Goal: Complete application form: Complete application form

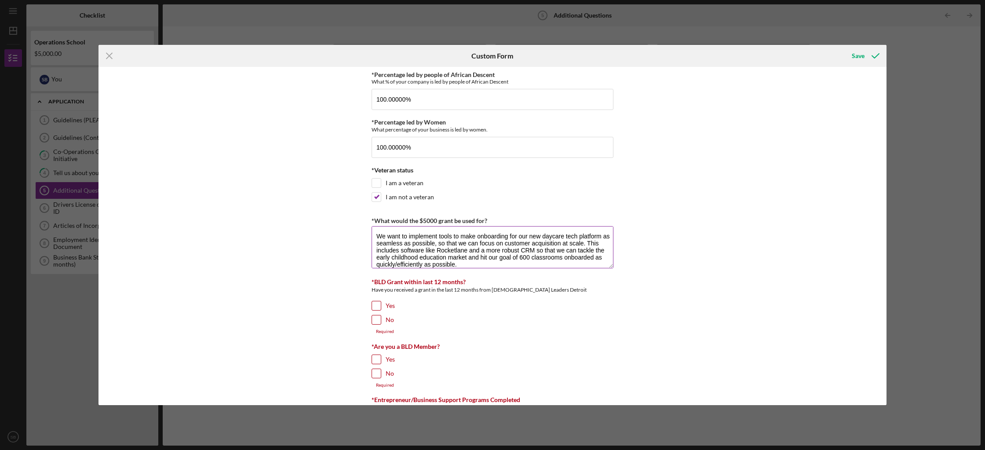
scroll to position [7, 0]
click at [374, 320] on input "No" at bounding box center [376, 319] width 9 height 9
checkbox input "true"
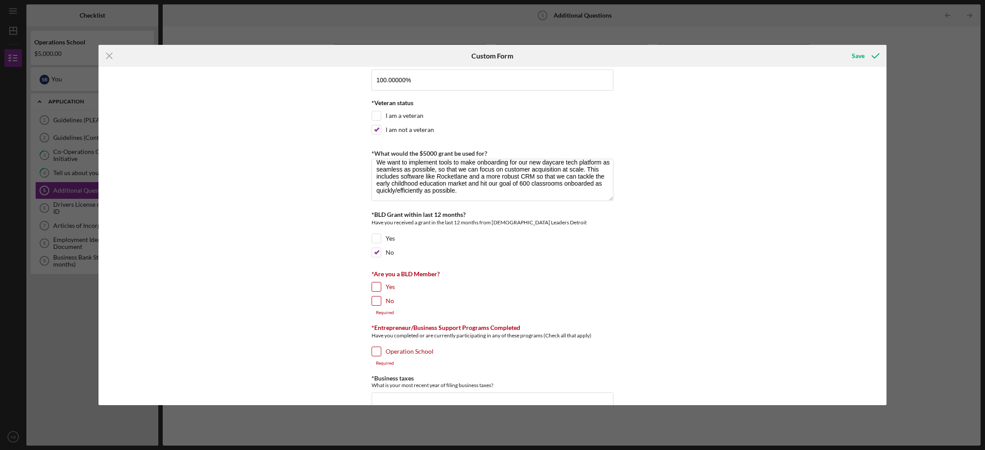
scroll to position [147, 0]
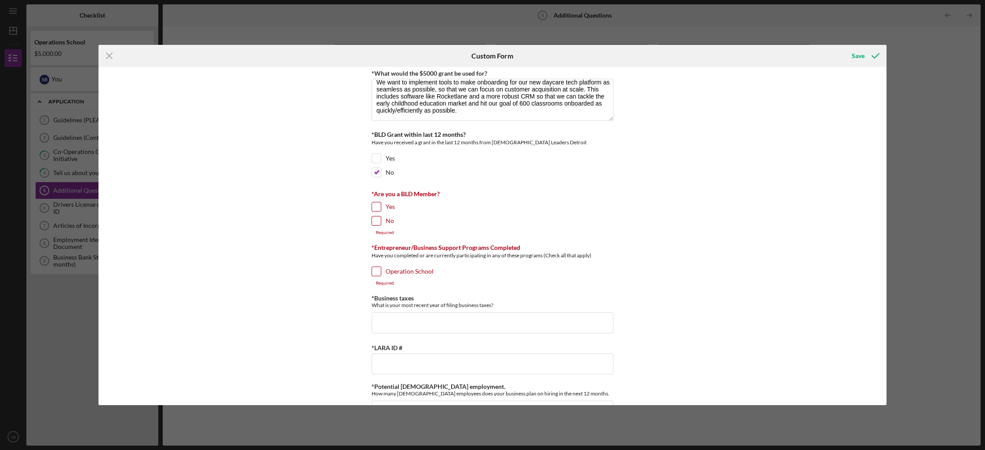
click at [372, 206] on input "Yes" at bounding box center [376, 206] width 9 height 9
checkbox input "true"
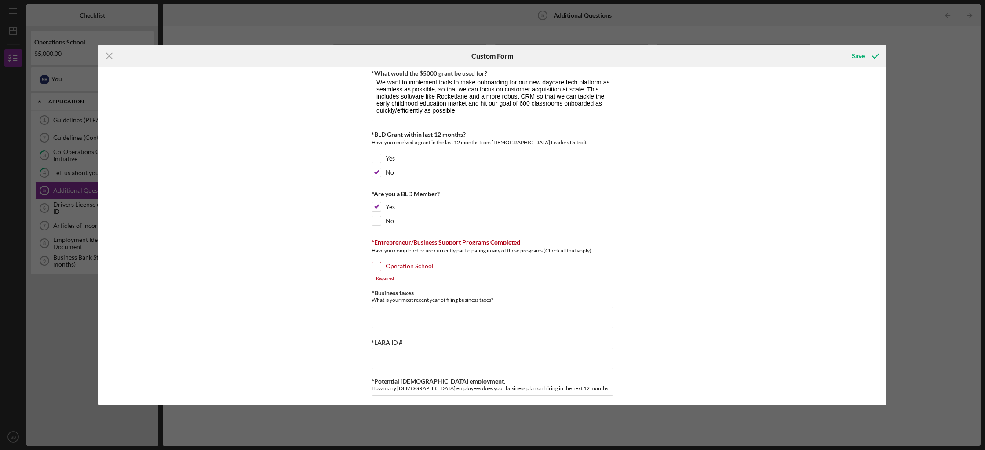
click at [375, 267] on input "Operation School" at bounding box center [376, 266] width 9 height 9
checkbox input "true"
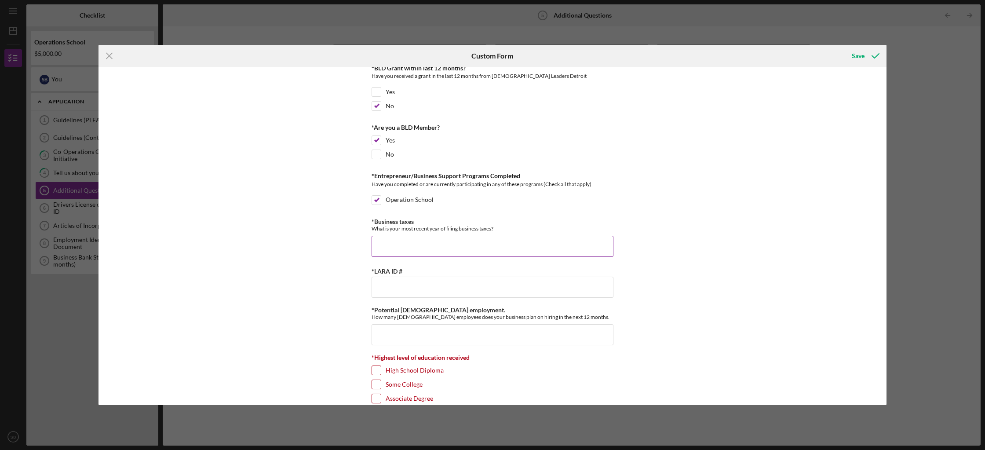
scroll to position [234, 0]
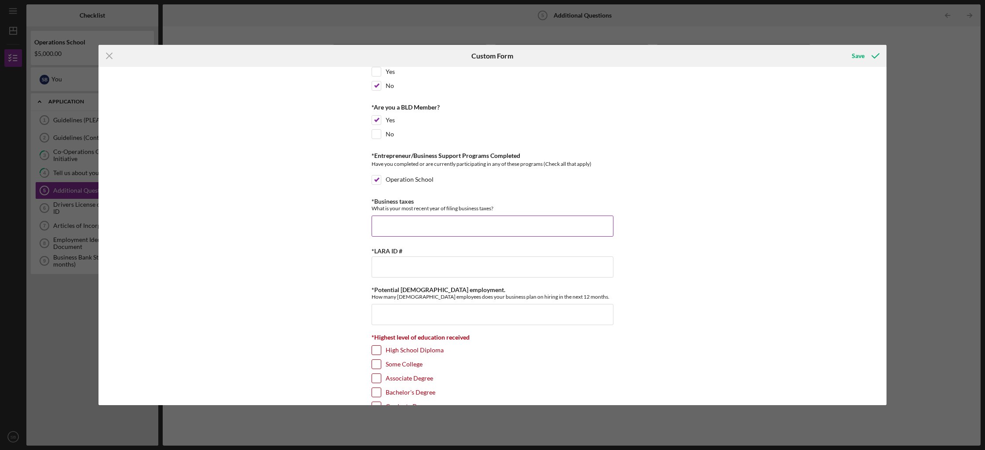
click at [405, 224] on input "*Business taxes" at bounding box center [493, 226] width 242 height 21
type input "2024"
click at [433, 271] on input "*LARA ID #" at bounding box center [493, 266] width 242 height 21
paste input "803158749"
type input "803158749"
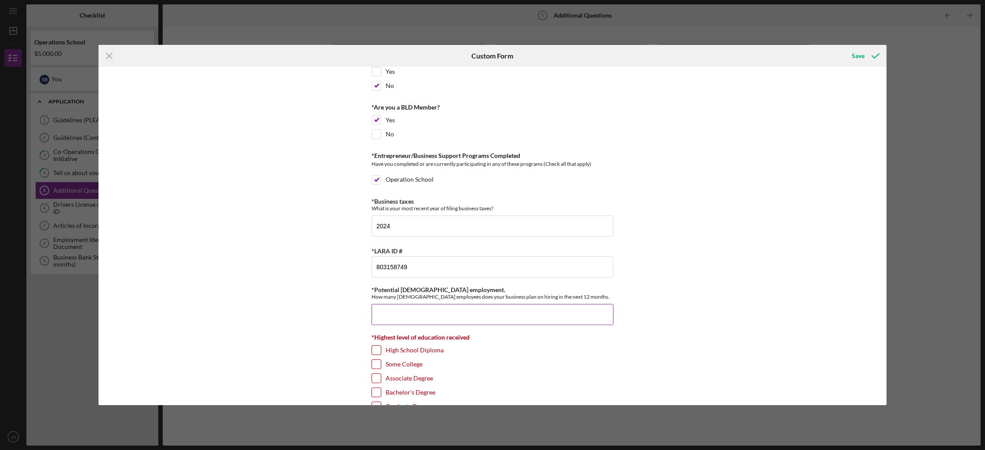
click at [468, 315] on input "*Potential [DEMOGRAPHIC_DATA] employment." at bounding box center [493, 314] width 242 height 21
type input "3"
click at [725, 296] on div "*Percentage led by people of African Descent What % of your company is led by p…" at bounding box center [493, 236] width 788 height 338
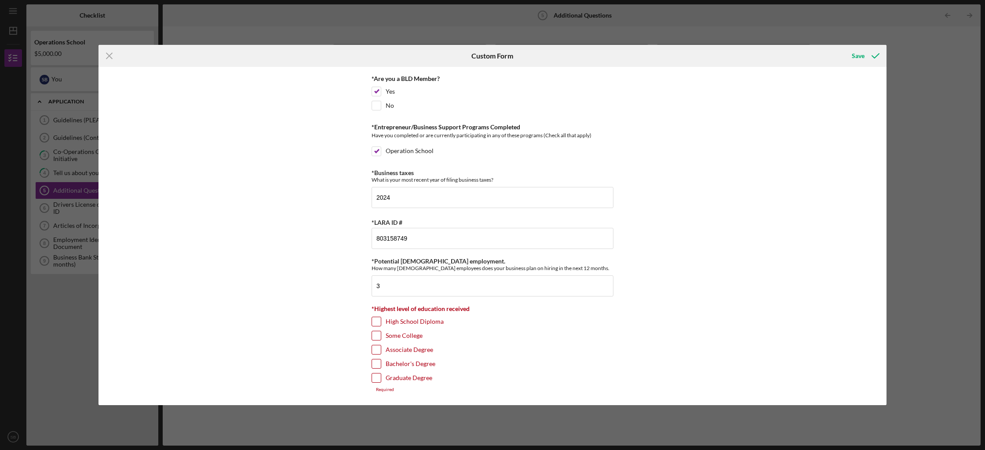
click at [373, 360] on input "Bachelor's Degree" at bounding box center [376, 363] width 9 height 9
checkbox input "true"
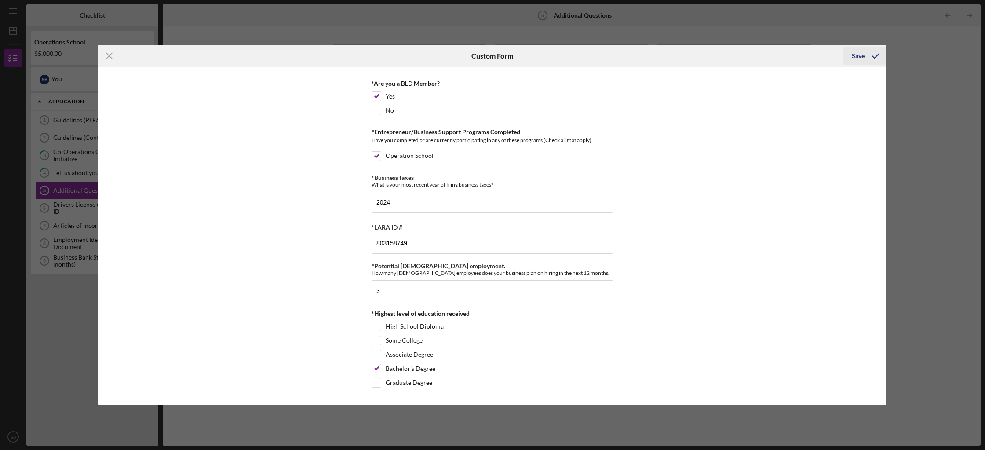
click at [862, 57] on div "Save" at bounding box center [858, 56] width 13 height 18
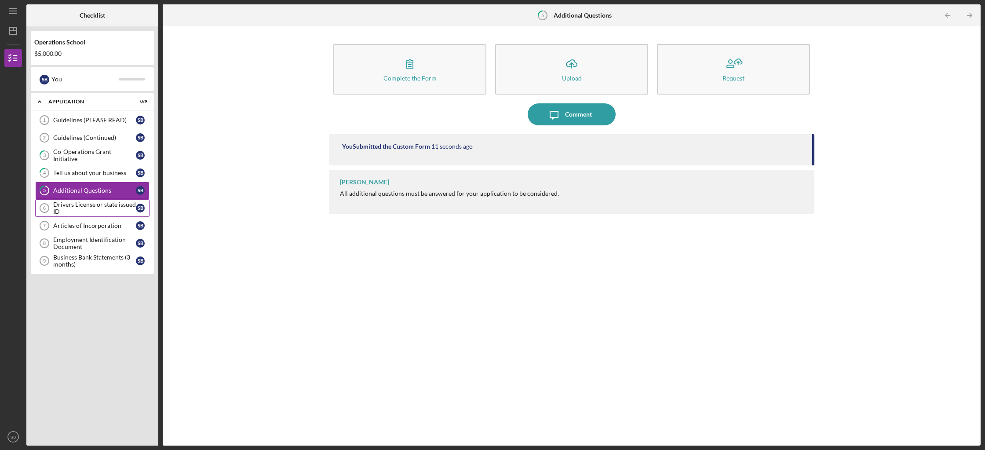
click at [80, 210] on div "Drivers License or state issued ID" at bounding box center [94, 208] width 83 height 14
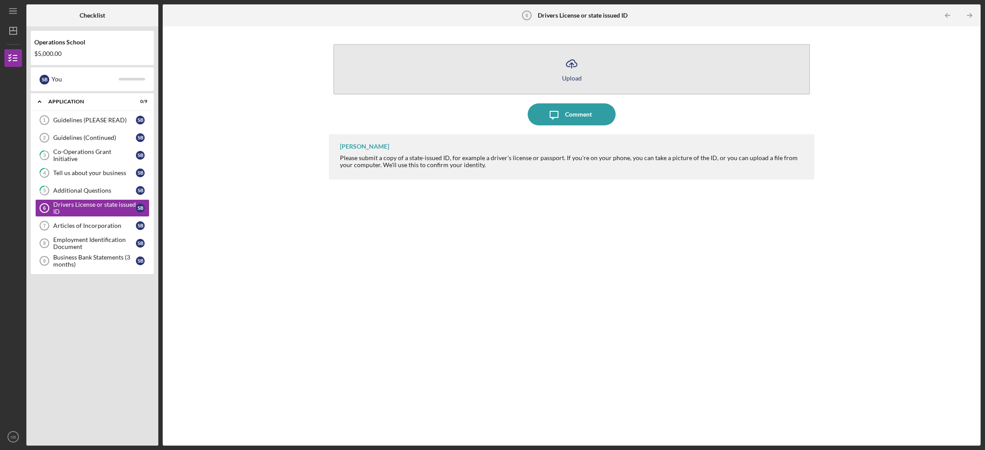
click at [542, 60] on button "Icon/Upload Upload" at bounding box center [571, 69] width 477 height 51
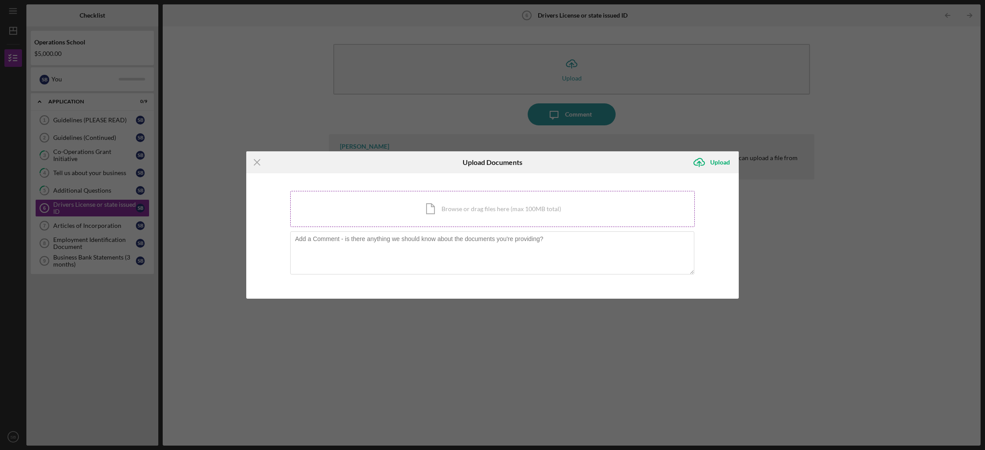
click at [443, 207] on div "Icon/Document Browse or drag files here (max 100MB total) Tap to choose files o…" at bounding box center [492, 209] width 405 height 36
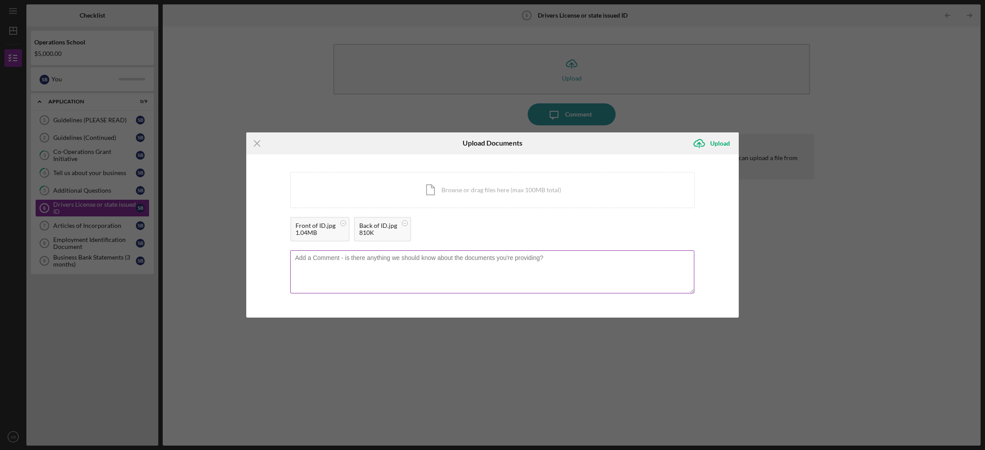
click at [487, 264] on textarea at bounding box center [492, 271] width 404 height 43
type textarea "Sierra [PERSON_NAME]"
click at [713, 142] on div "Upload" at bounding box center [720, 144] width 20 height 18
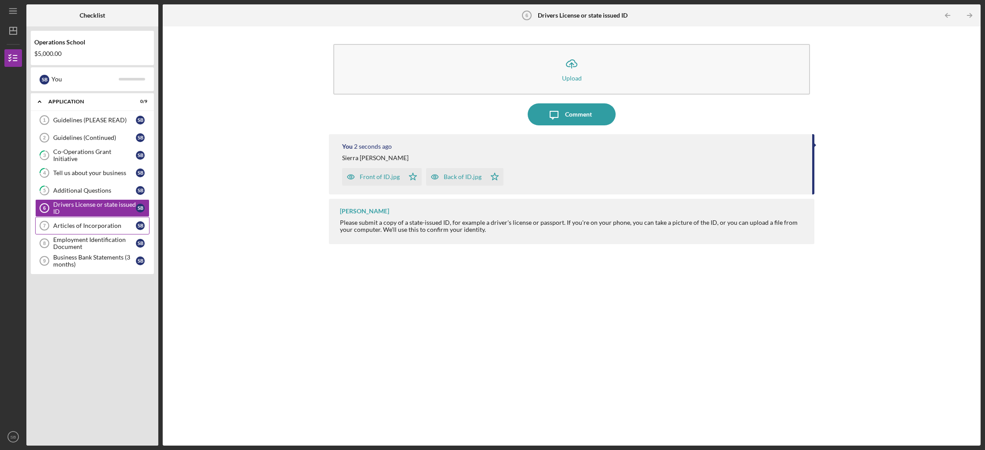
click at [77, 225] on div "Articles of Incorporation" at bounding box center [94, 225] width 83 height 7
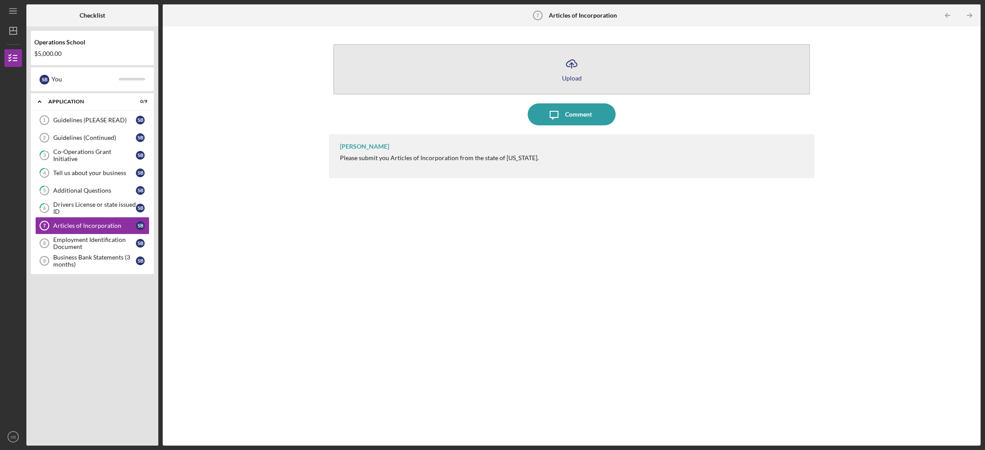
click at [570, 64] on polyline "button" at bounding box center [572, 64] width 4 height 2
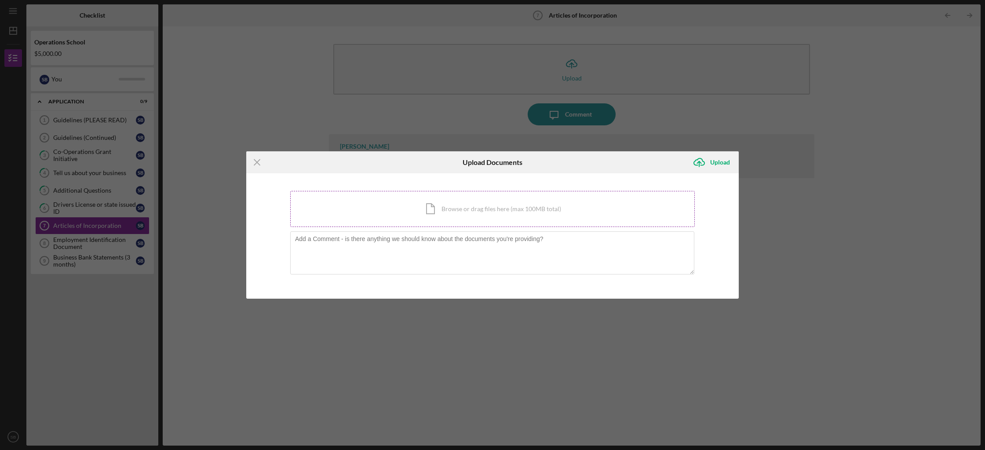
click at [432, 206] on div "Icon/Document Browse or drag files here (max 100MB total) Tap to choose files o…" at bounding box center [492, 209] width 405 height 36
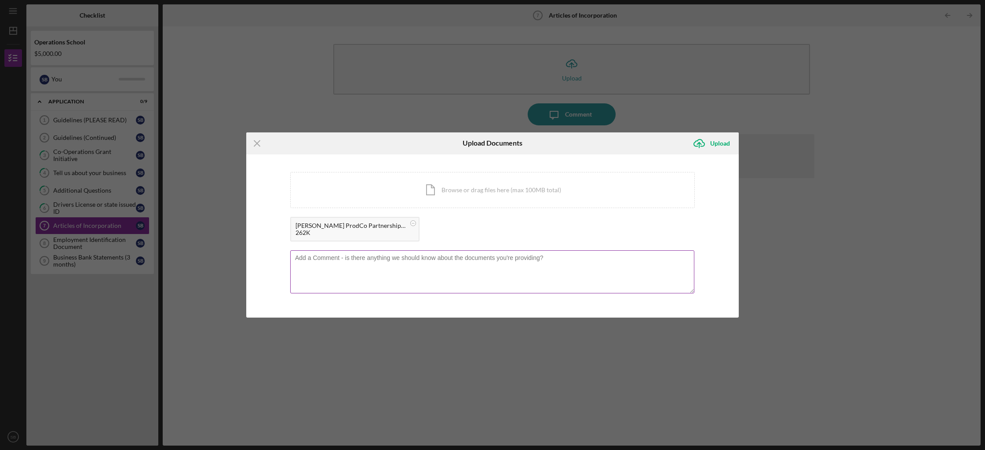
click at [468, 271] on textarea at bounding box center [492, 271] width 404 height 43
type textarea "W"
type textarea "Our business is an LLP, so the documentation equivalent of Articles of Incorpor…"
click at [707, 138] on icon "Icon/Upload" at bounding box center [699, 143] width 22 height 22
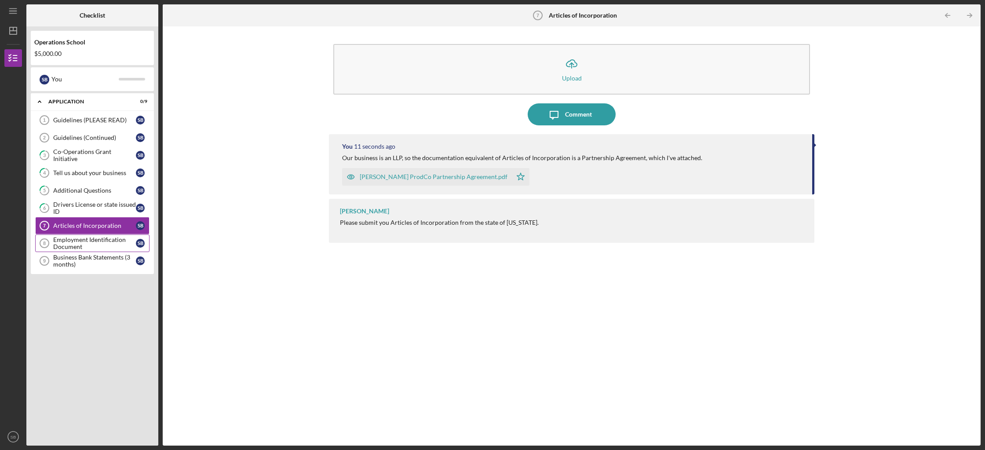
click at [84, 245] on div "Employment Identification Document" at bounding box center [94, 243] width 83 height 14
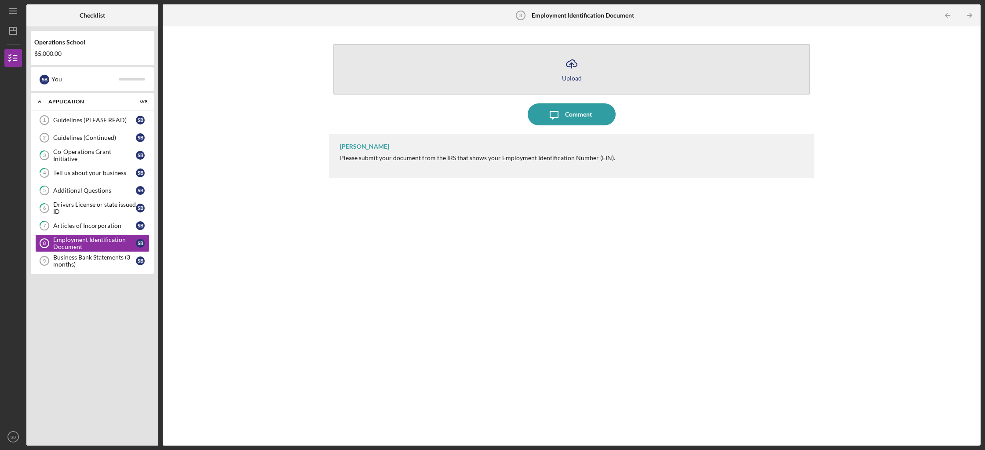
click at [559, 66] on button "Icon/Upload Upload" at bounding box center [571, 69] width 477 height 51
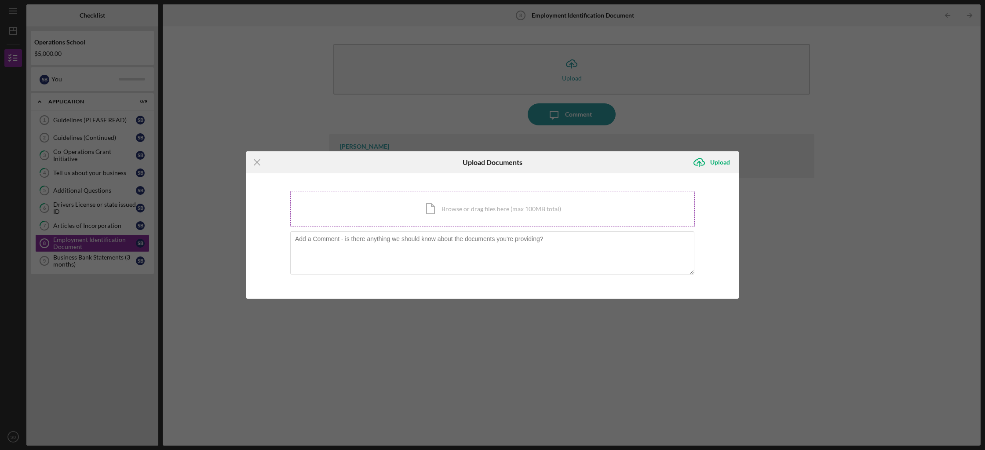
click at [446, 208] on div "Icon/Document Browse or drag files here (max 100MB total) Tap to choose files o…" at bounding box center [492, 209] width 405 height 36
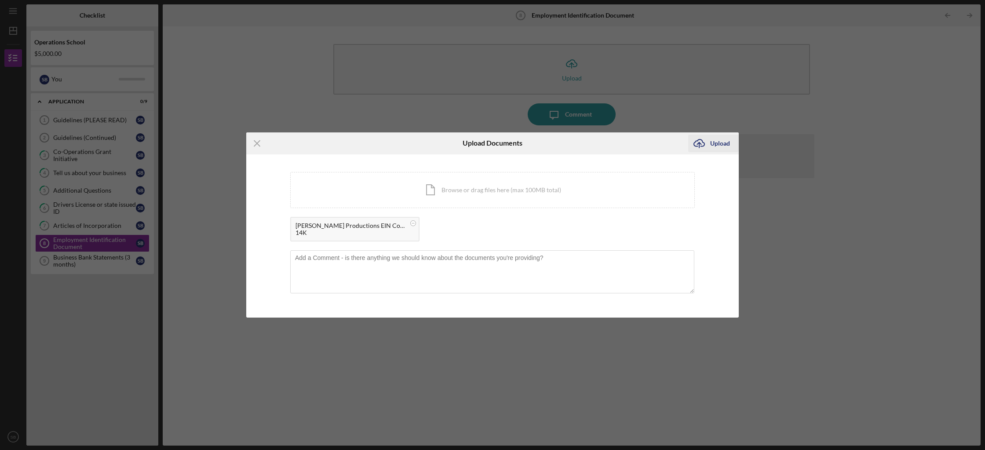
click at [703, 147] on icon "Icon/Upload" at bounding box center [699, 143] width 22 height 22
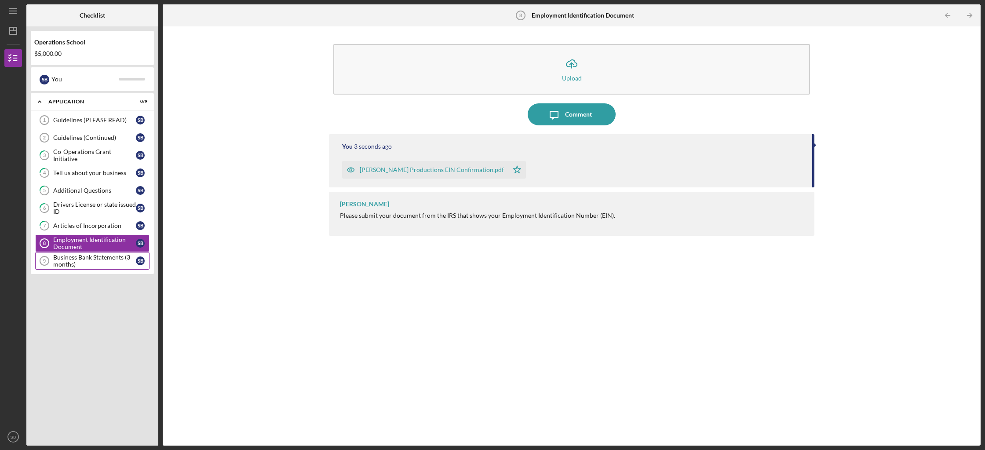
click at [91, 264] on div "Business Bank Statements (3 months)" at bounding box center [94, 261] width 83 height 14
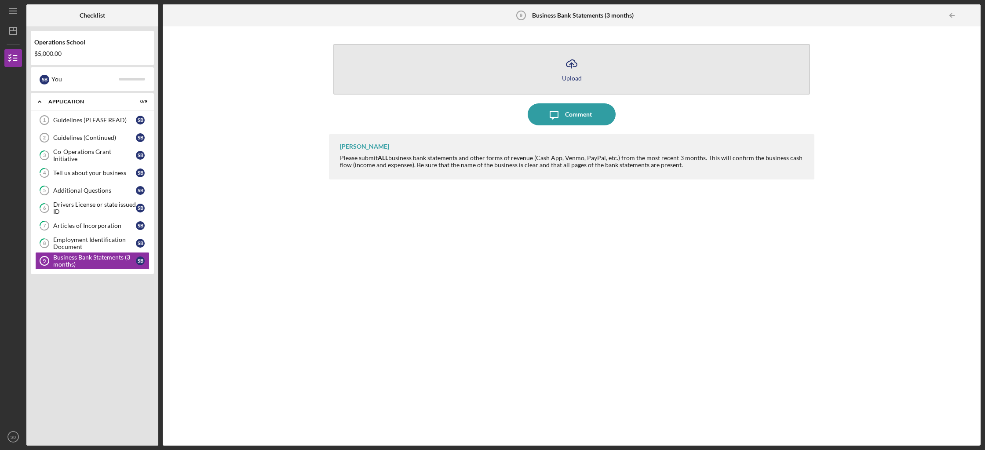
click at [531, 66] on button "Icon/Upload Upload" at bounding box center [571, 69] width 477 height 51
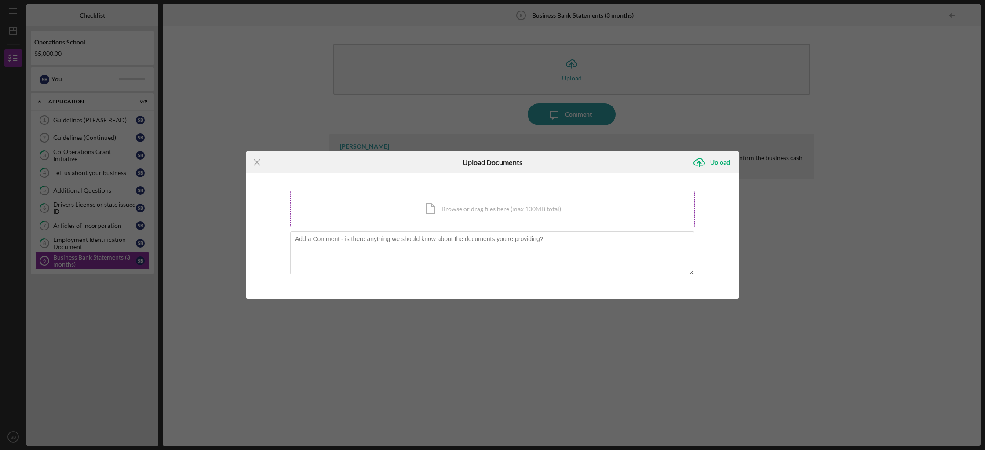
click at [505, 203] on div "Icon/Document Browse or drag files here (max 100MB total) Tap to choose files o…" at bounding box center [492, 209] width 405 height 36
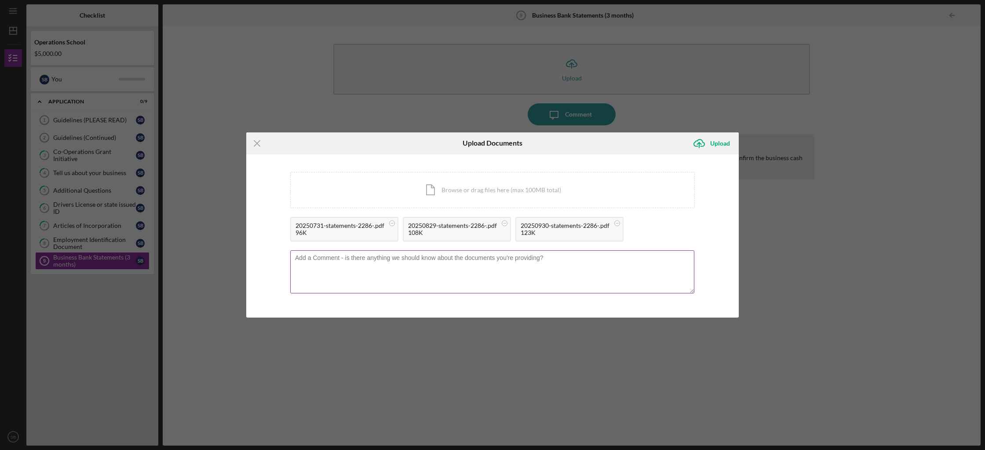
drag, startPoint x: 426, startPoint y: 281, endPoint x: 421, endPoint y: 280, distance: 4.5
click at [425, 280] on textarea at bounding box center [492, 271] width 404 height 43
type textarea "[DATE]-[DATE]"
click at [717, 144] on div "Upload" at bounding box center [720, 144] width 20 height 18
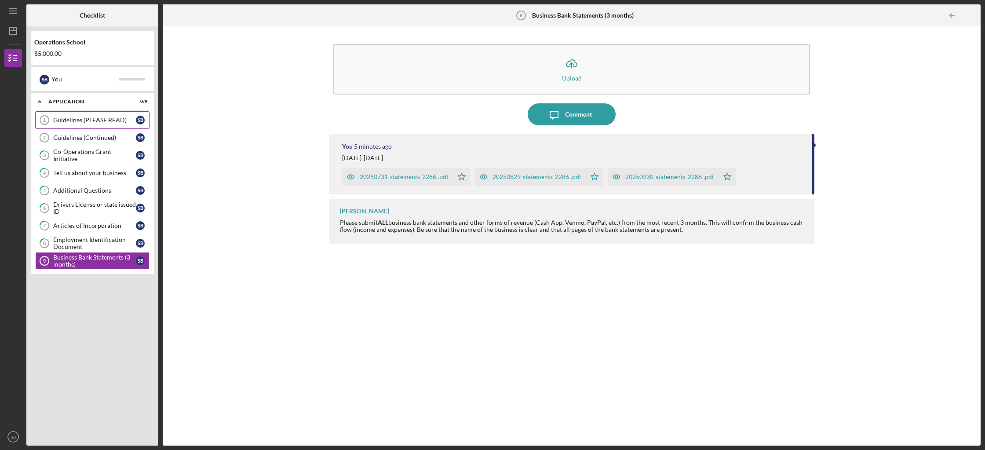
click at [92, 114] on link "Guidelines (PLEASE READ) 1 Guidelines (PLEASE READ) S B" at bounding box center [92, 120] width 114 height 18
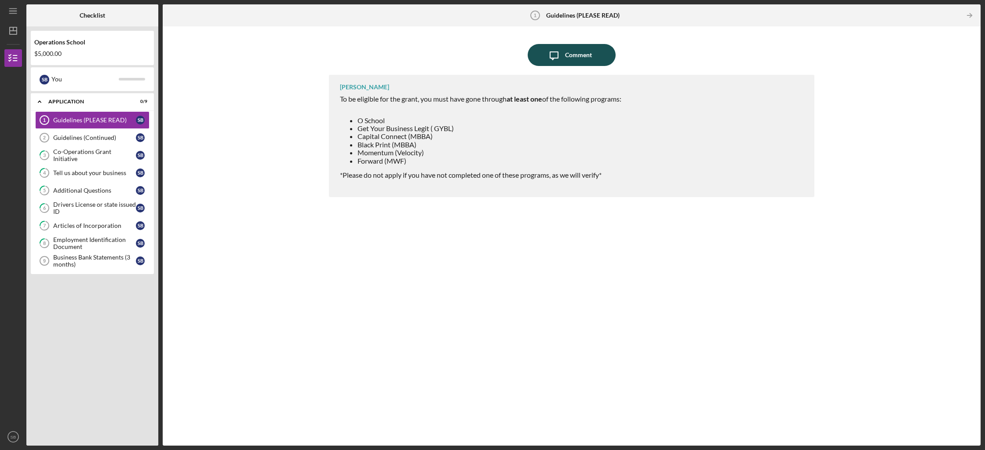
click at [558, 58] on icon "button" at bounding box center [554, 56] width 8 height 8
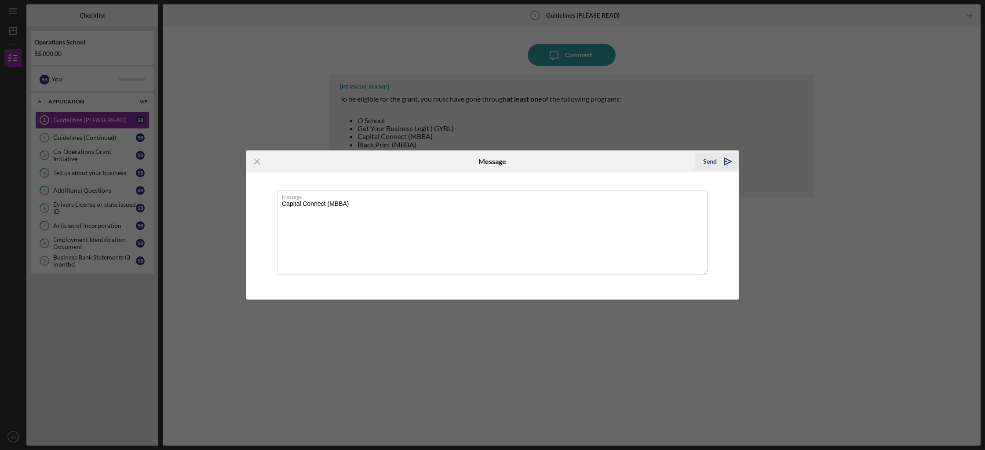
type textarea "Capital Connect (MBBA)"
click at [722, 161] on icon "Icon/icon-invite-send" at bounding box center [728, 161] width 22 height 22
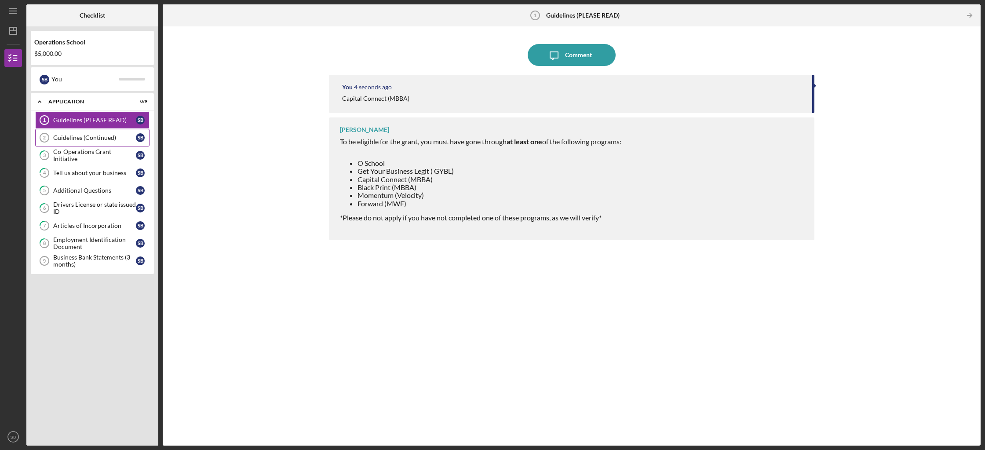
click at [89, 138] on div "Guidelines (Continued)" at bounding box center [94, 137] width 83 height 7
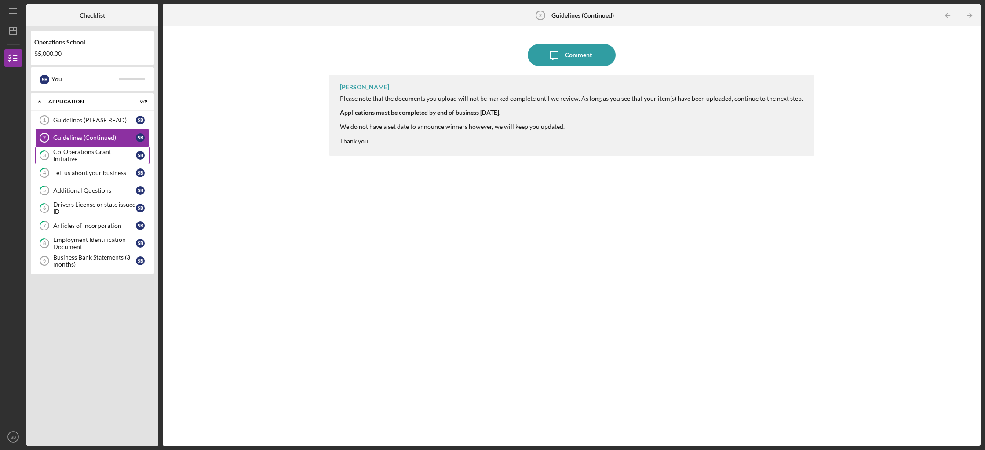
click at [92, 156] on div "Co-Operations Grant Initiative" at bounding box center [94, 155] width 83 height 14
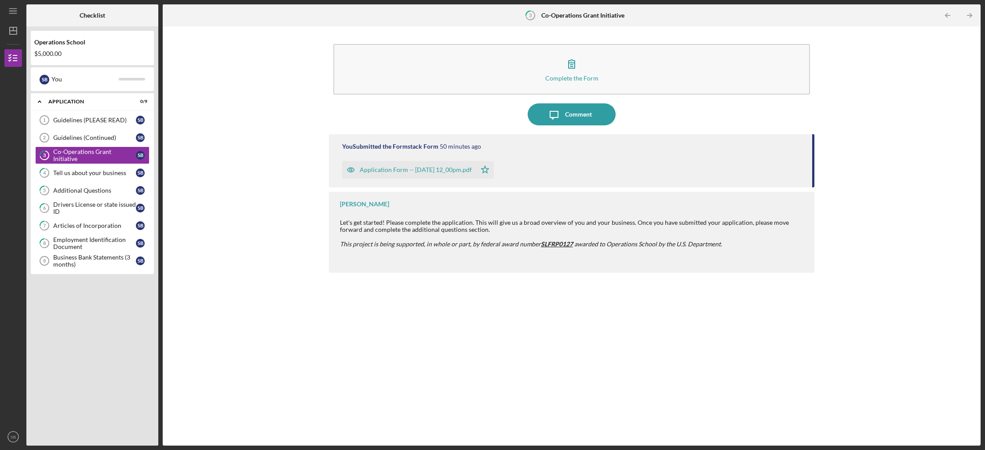
click at [411, 168] on div "Application Form -- [DATE] 12_00pm.pdf" at bounding box center [416, 169] width 112 height 7
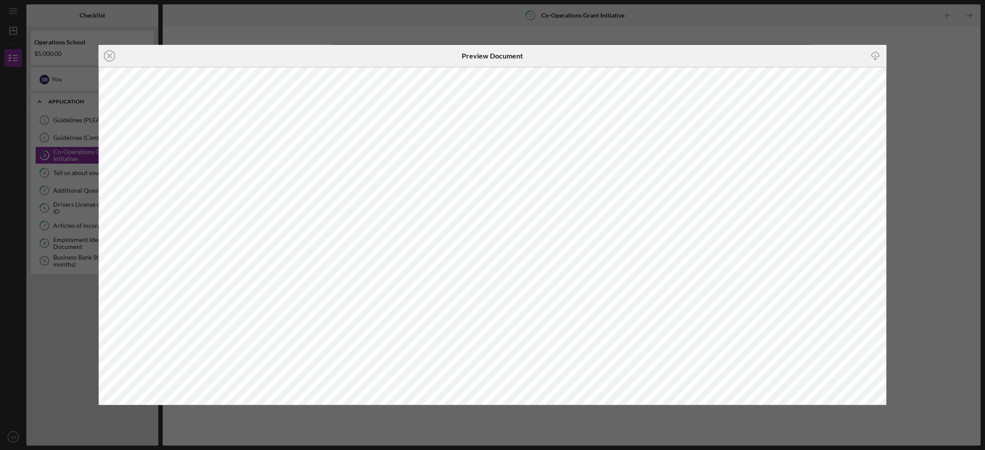
click at [925, 56] on div "Icon/Close Preview Document Icon/Download" at bounding box center [492, 225] width 985 height 450
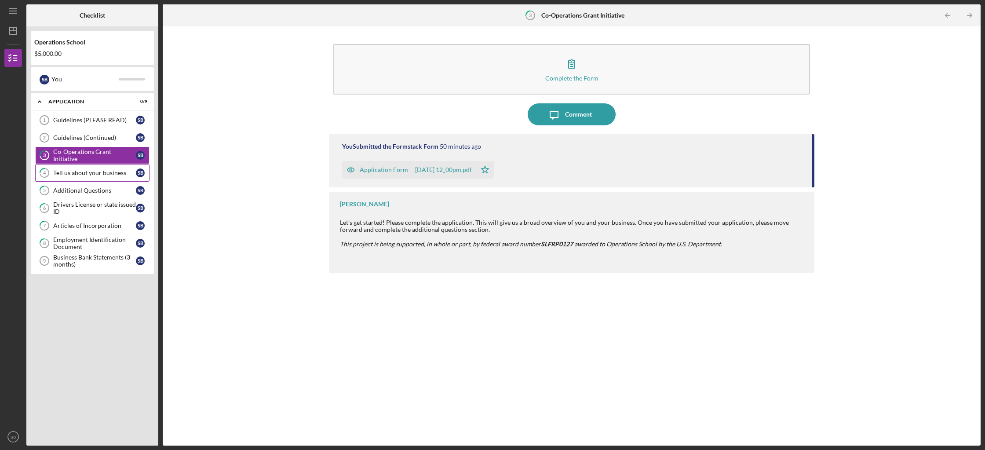
click at [99, 172] on div "Tell us about your business" at bounding box center [94, 172] width 83 height 7
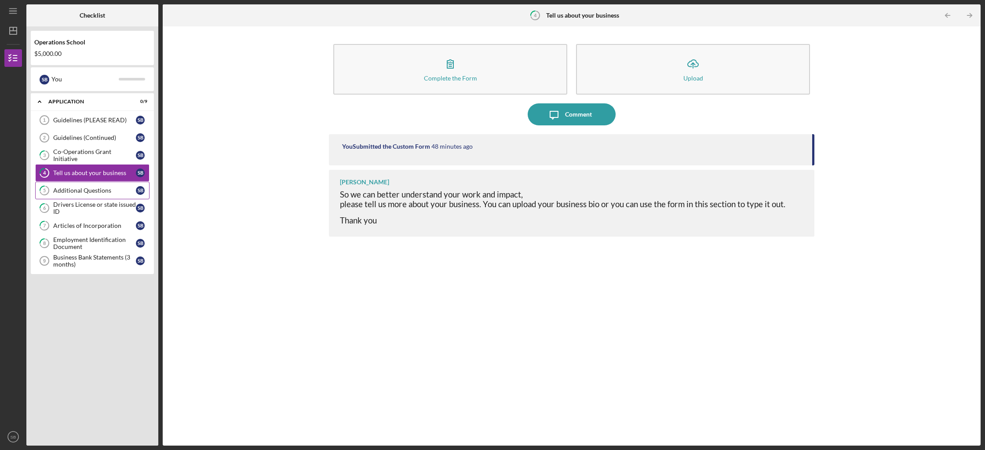
click at [69, 191] on div "Additional Questions" at bounding box center [94, 190] width 83 height 7
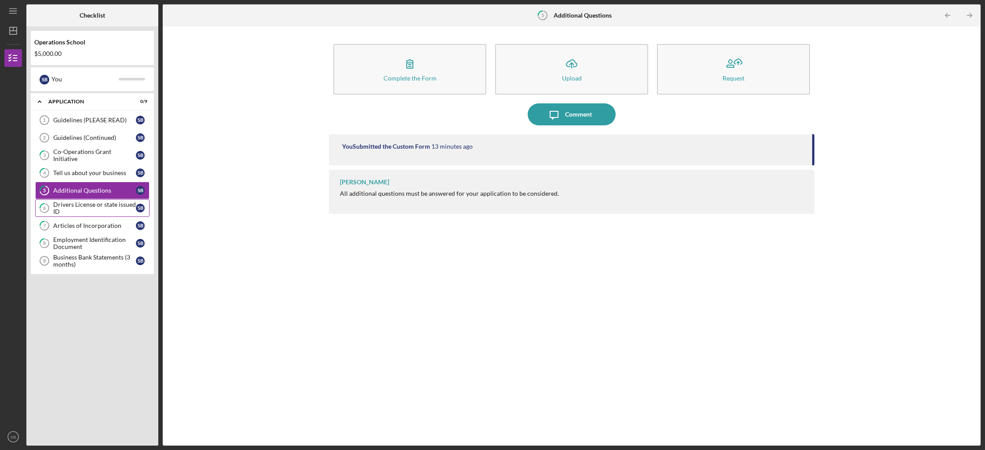
click at [83, 207] on div "Drivers License or state issued ID" at bounding box center [94, 208] width 83 height 14
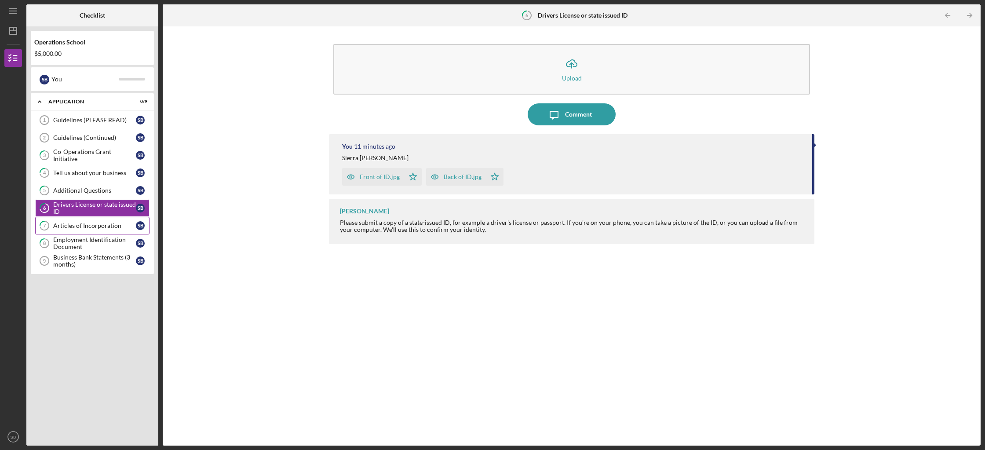
click at [90, 225] on div "Articles of Incorporation" at bounding box center [94, 225] width 83 height 7
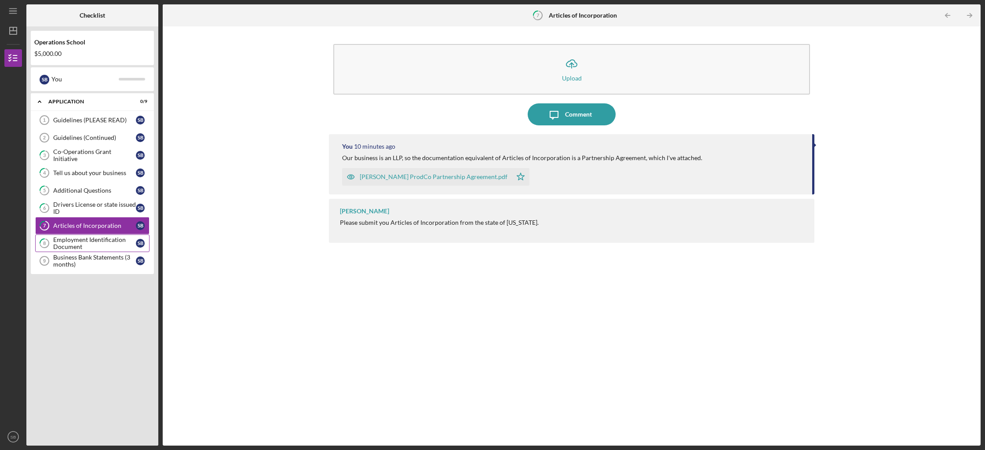
click at [87, 240] on div "Employment Identification Document" at bounding box center [94, 243] width 83 height 14
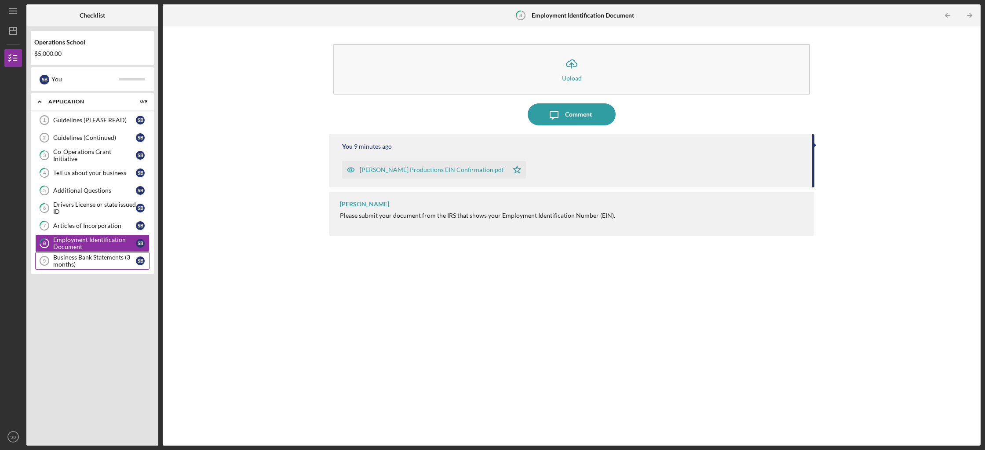
click at [95, 260] on div "Business Bank Statements (3 months)" at bounding box center [94, 261] width 83 height 14
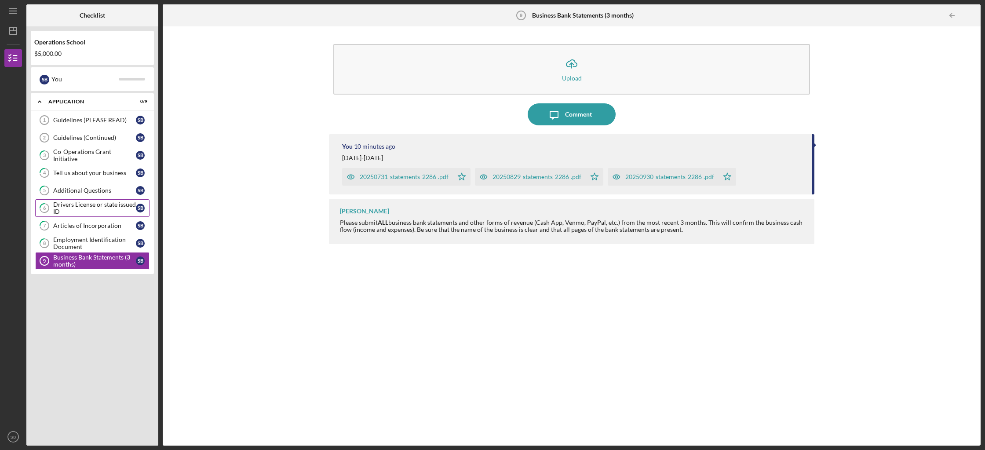
click at [94, 209] on div "Drivers License or state issued ID" at bounding box center [94, 208] width 83 height 14
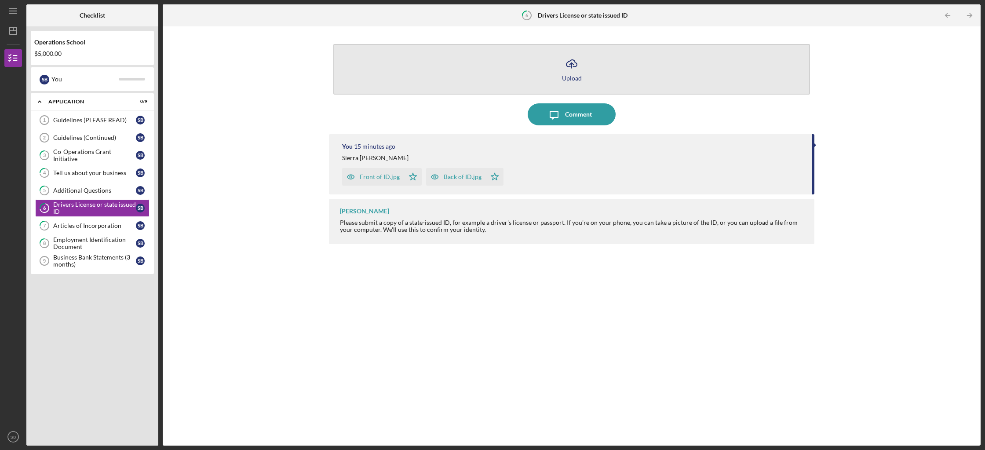
click at [493, 67] on button "Icon/Upload Upload" at bounding box center [571, 69] width 477 height 51
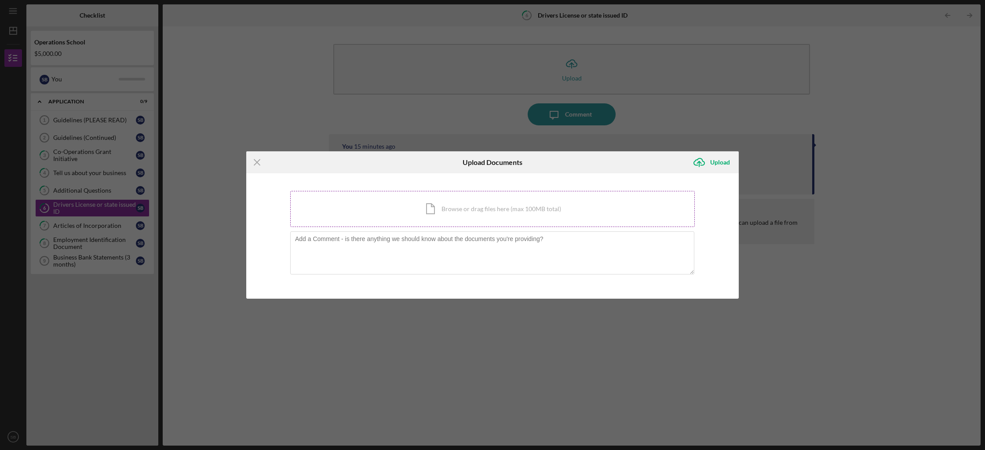
click at [427, 212] on div "Icon/Document Browse or drag files here (max 100MB total) Tap to choose files o…" at bounding box center [492, 209] width 405 height 36
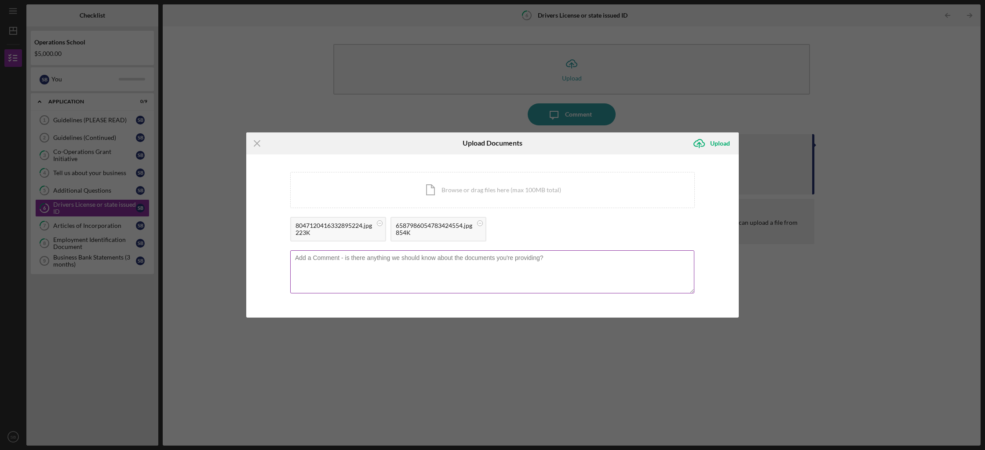
click at [543, 264] on textarea at bounding box center [492, 271] width 404 height 43
type textarea "[PERSON_NAME]"
click at [730, 144] on button "Icon/Upload Upload" at bounding box center [713, 144] width 51 height 18
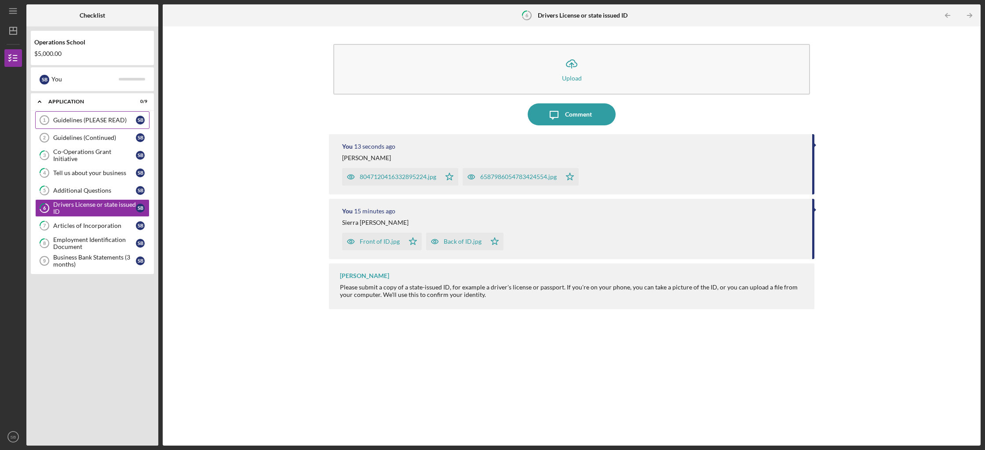
click at [72, 117] on div "Guidelines (PLEASE READ)" at bounding box center [94, 120] width 83 height 7
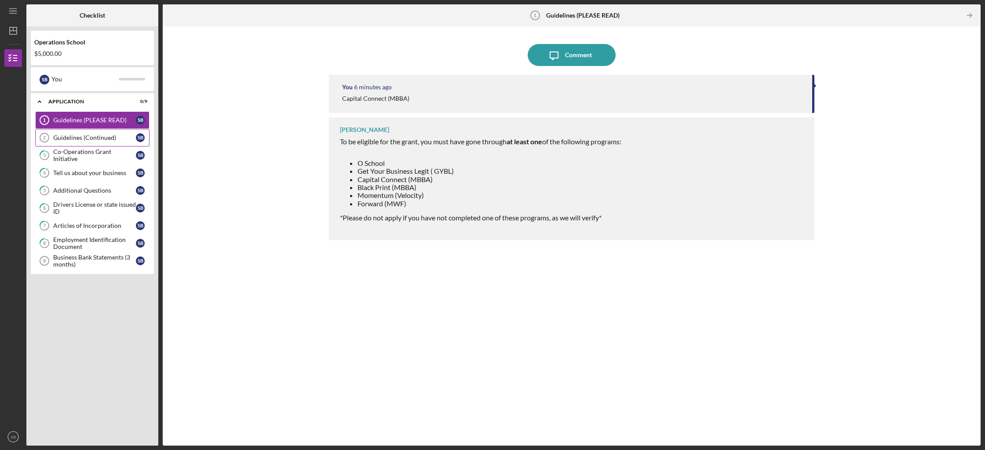
click at [83, 139] on div "Guidelines (Continued)" at bounding box center [94, 137] width 83 height 7
